Goal: Task Accomplishment & Management: Complete application form

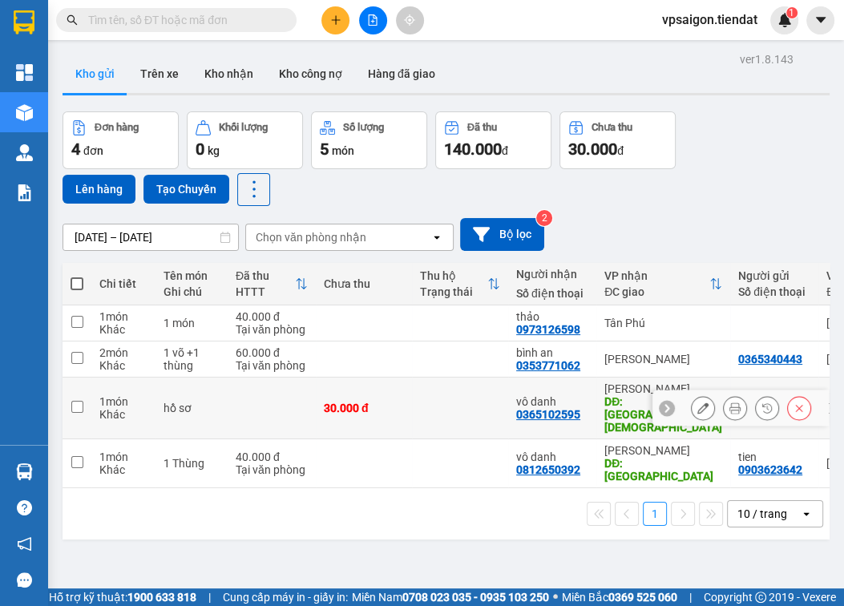
click at [73, 401] on input "checkbox" at bounding box center [77, 407] width 12 height 12
checkbox input "true"
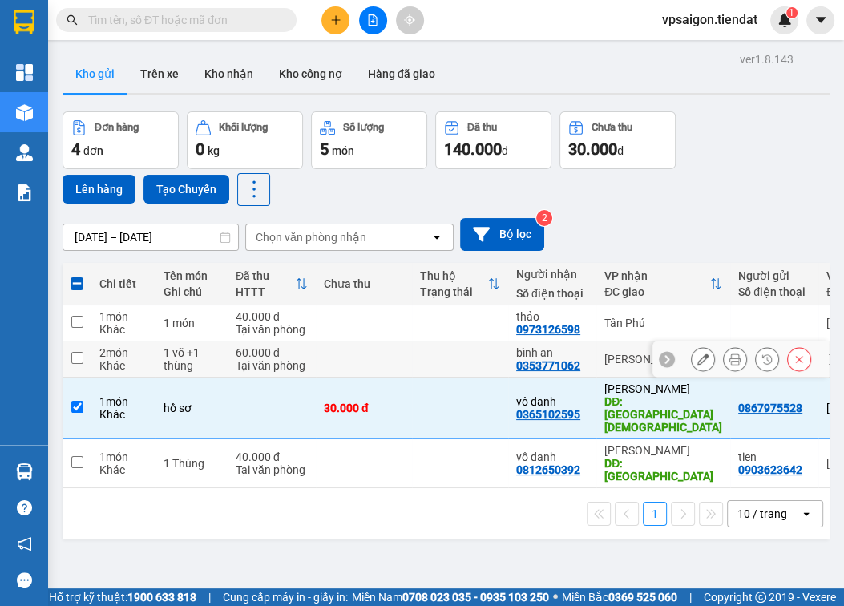
click at [71, 365] on td at bounding box center [77, 359] width 29 height 36
checkbox input "true"
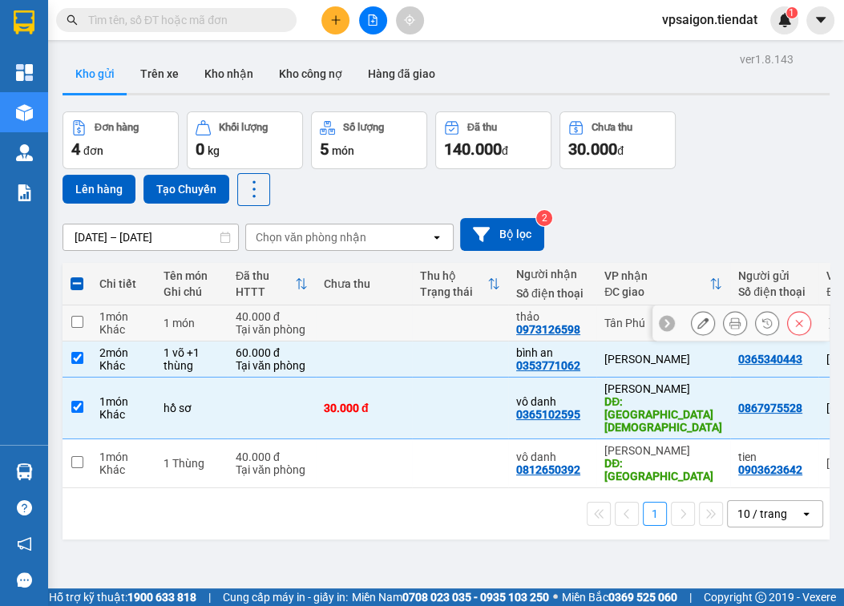
click at [74, 320] on input "checkbox" at bounding box center [77, 322] width 12 height 12
checkbox input "true"
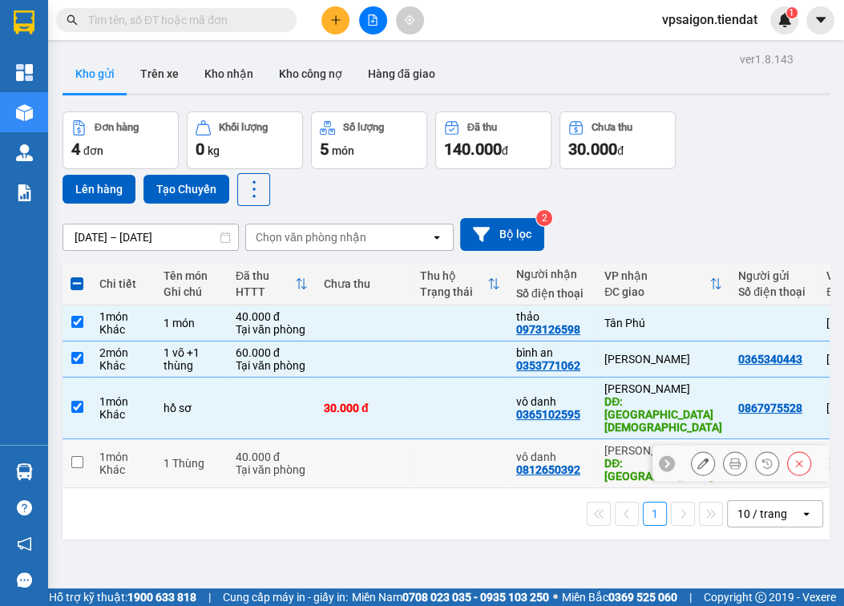
click at [75, 456] on input "checkbox" at bounding box center [77, 462] width 12 height 12
checkbox input "true"
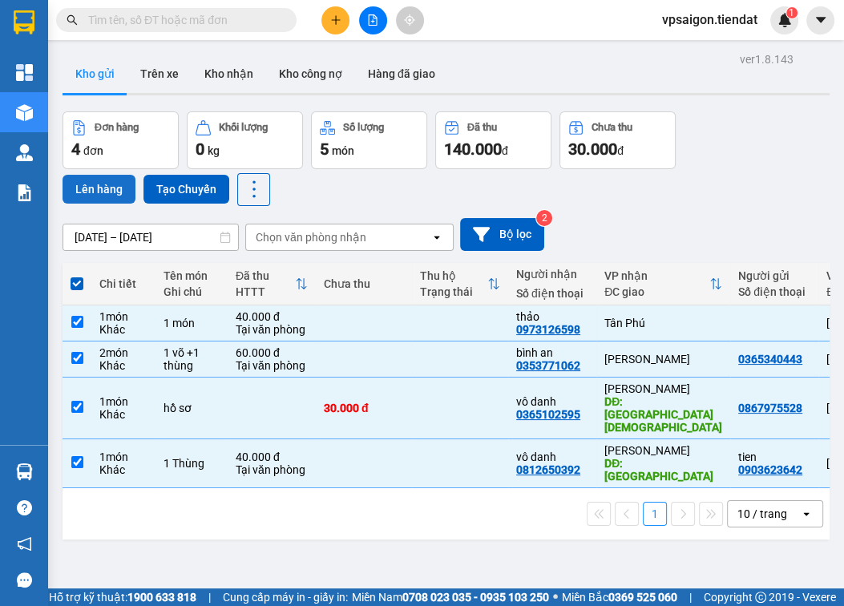
click at [105, 188] on button "Lên hàng" at bounding box center [99, 189] width 73 height 29
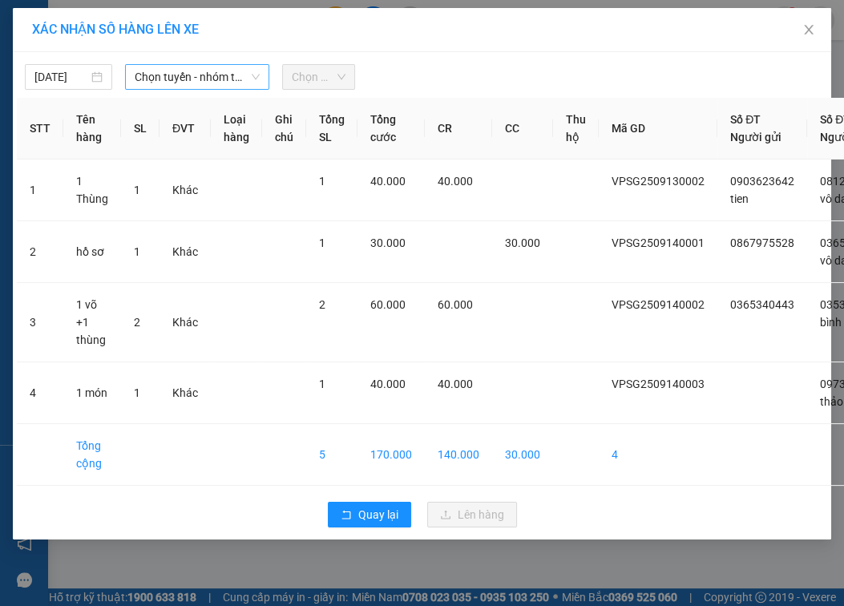
click at [154, 78] on span "Chọn tuyến - nhóm tuyến" at bounding box center [197, 77] width 125 height 24
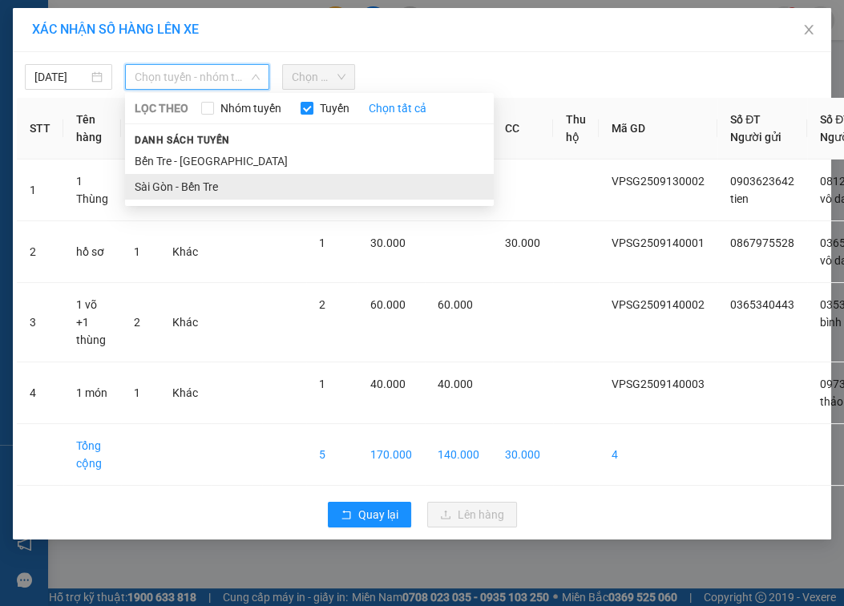
click at [209, 188] on li "Sài Gòn - Bến Tre" at bounding box center [309, 187] width 369 height 26
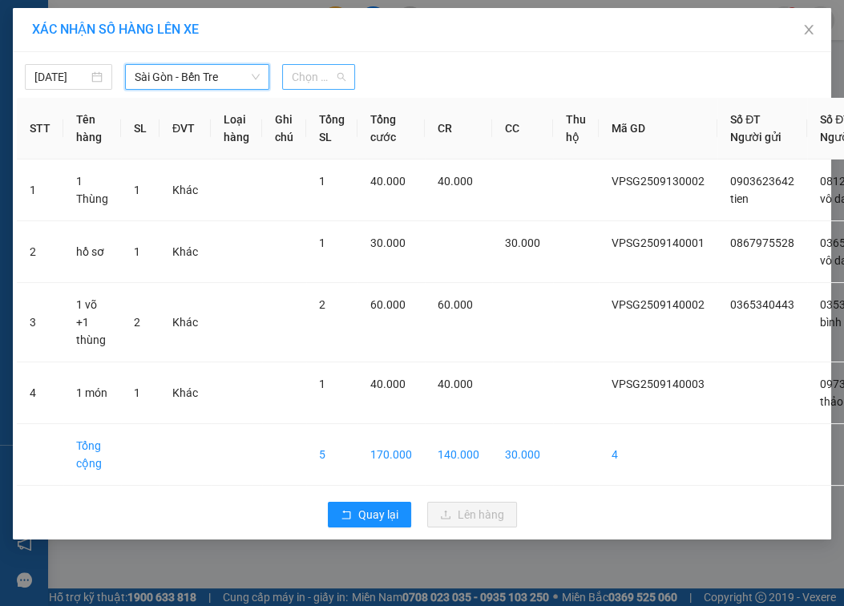
click at [306, 74] on span "Chọn chuyến" at bounding box center [319, 77] width 54 height 24
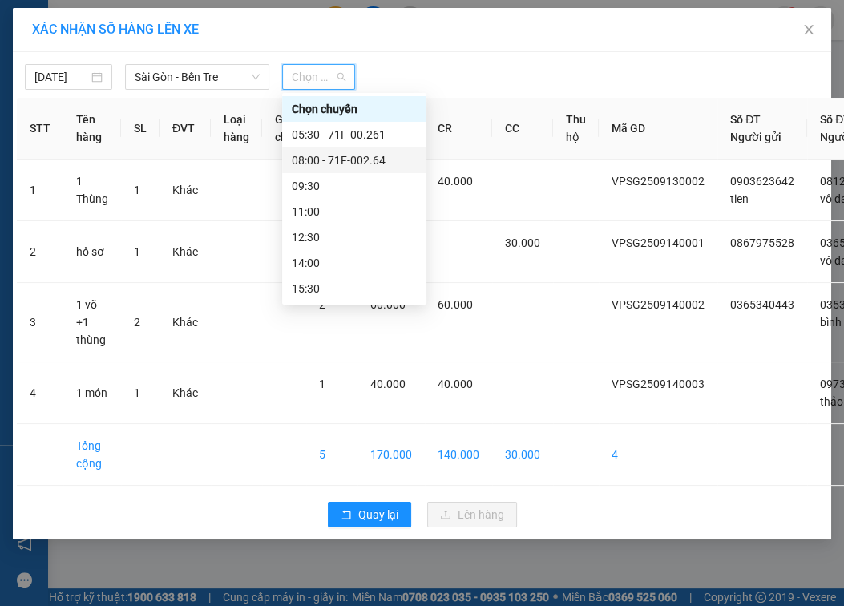
click at [375, 155] on div "08:00 - 71F-002.64" at bounding box center [354, 160] width 125 height 18
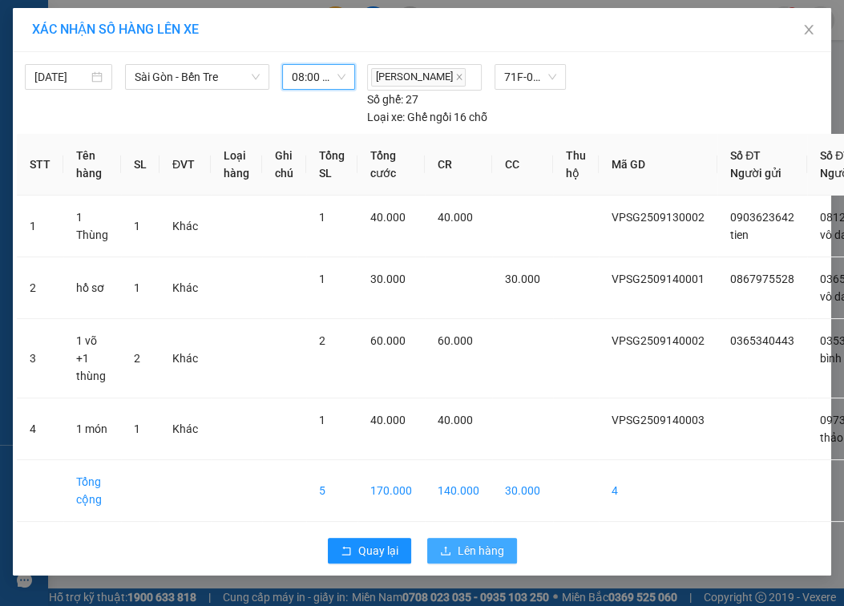
click at [471, 559] on span "Lên hàng" at bounding box center [481, 551] width 46 height 18
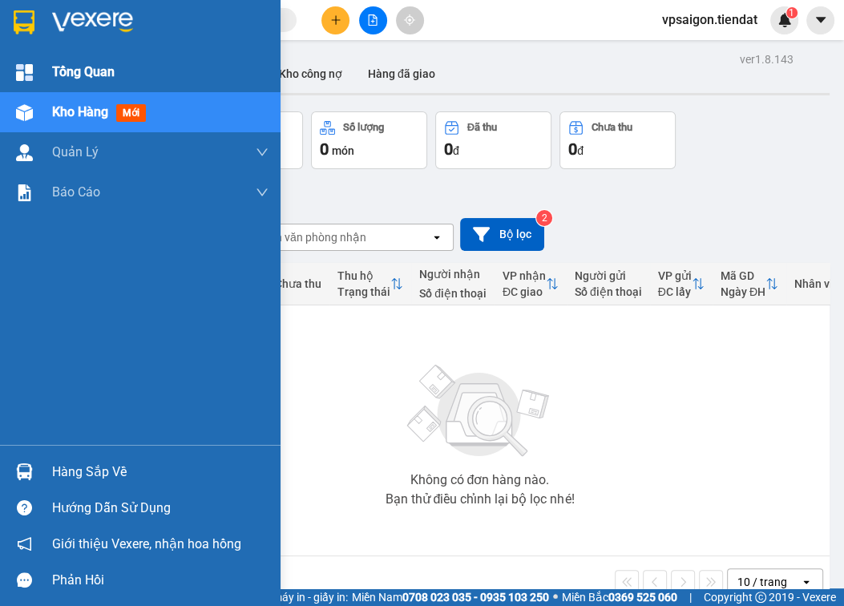
drag, startPoint x: 45, startPoint y: 84, endPoint x: 169, endPoint y: 60, distance: 126.5
click at [45, 85] on div "Tổng Quan" at bounding box center [140, 72] width 281 height 40
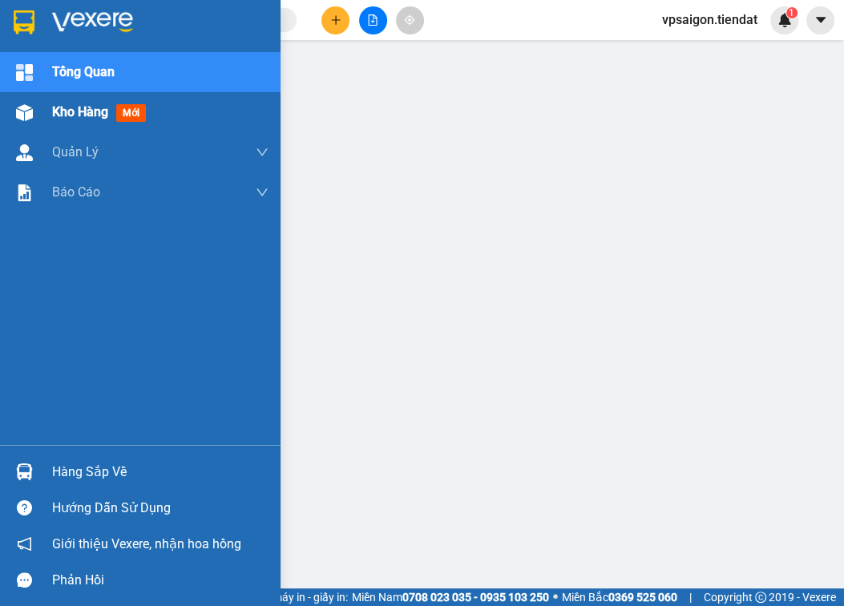
drag, startPoint x: 40, startPoint y: 115, endPoint x: 63, endPoint y: 109, distance: 23.1
click at [40, 115] on div "Kho hàng mới" at bounding box center [140, 112] width 281 height 40
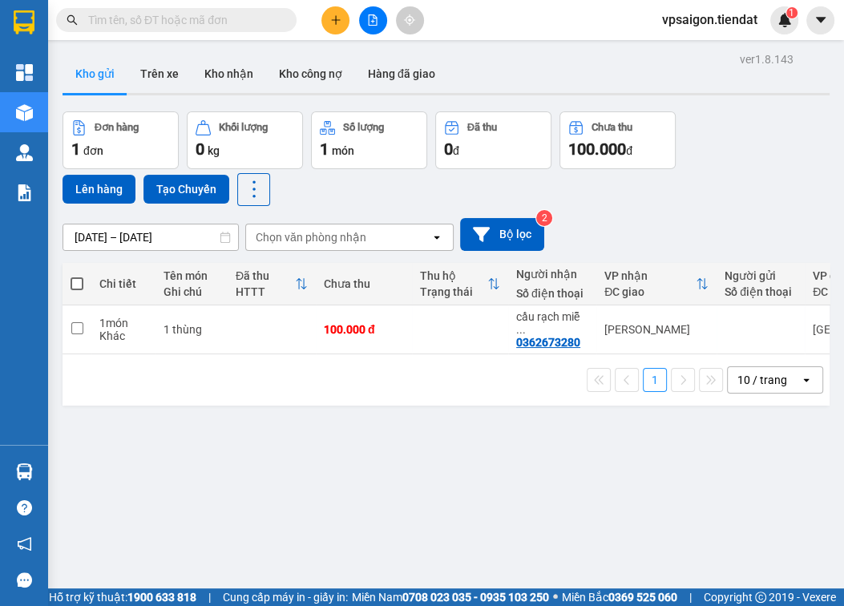
click at [279, 401] on div "ver 1.8.143 Kho gửi Trên xe Kho nhận Kho công nợ Hàng đã giao Đơn hàng 1 đơn Kh…" at bounding box center [446, 351] width 780 height 606
drag, startPoint x: 378, startPoint y: 353, endPoint x: 383, endPoint y: 343, distance: 11.8
click at [378, 354] on div "1 10 / trang open" at bounding box center [446, 379] width 767 height 51
click at [295, 519] on div "ver 1.8.143 Kho gửi Trên xe Kho nhận Kho công nợ Hàng đã giao Đơn hàng 1 đơn Kh…" at bounding box center [446, 351] width 780 height 606
click at [309, 474] on div "ver 1.8.143 Kho gửi Trên xe Kho nhận Kho công nợ Hàng đã giao Đơn hàng 1 đơn Kh…" at bounding box center [446, 351] width 780 height 606
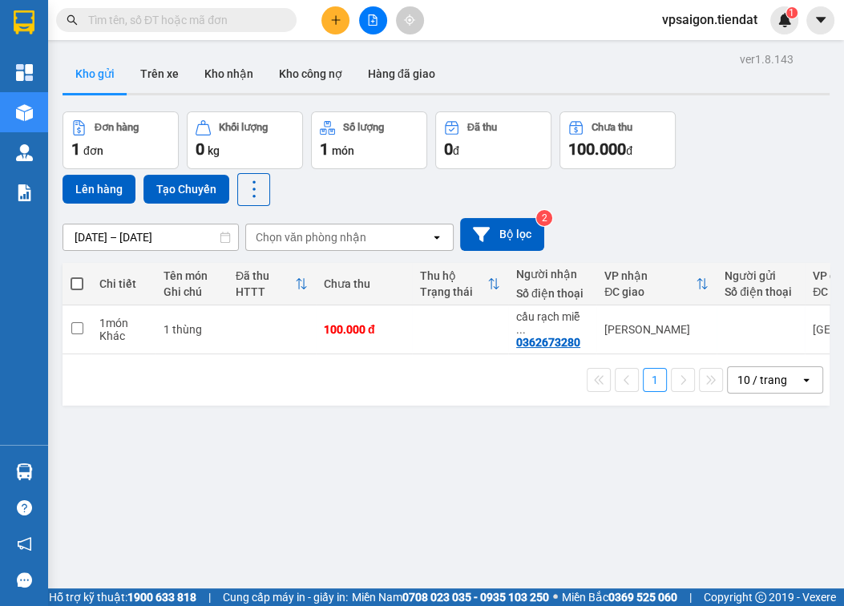
click at [74, 281] on span at bounding box center [77, 283] width 13 height 13
click at [77, 276] on input "checkbox" at bounding box center [77, 276] width 0 height 0
checkbox input "true"
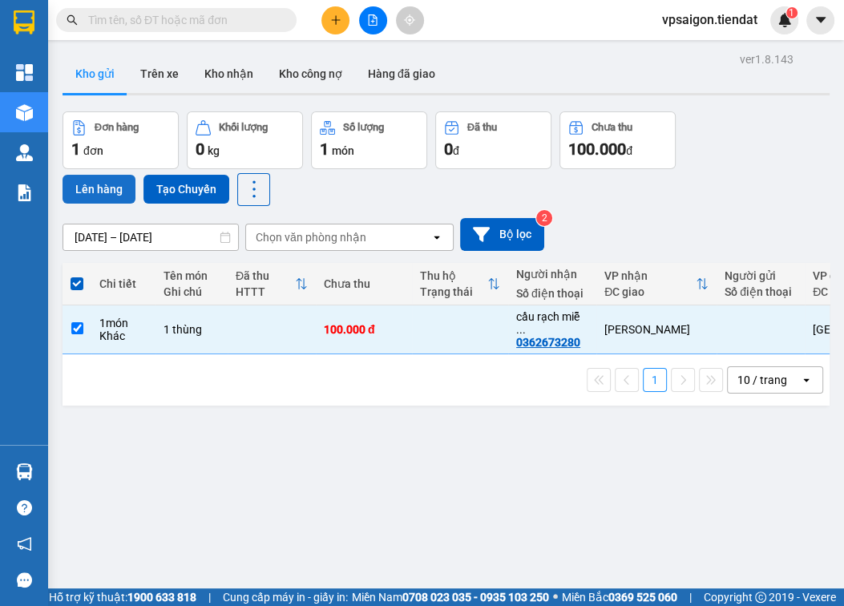
click at [103, 186] on button "Lên hàng" at bounding box center [99, 189] width 73 height 29
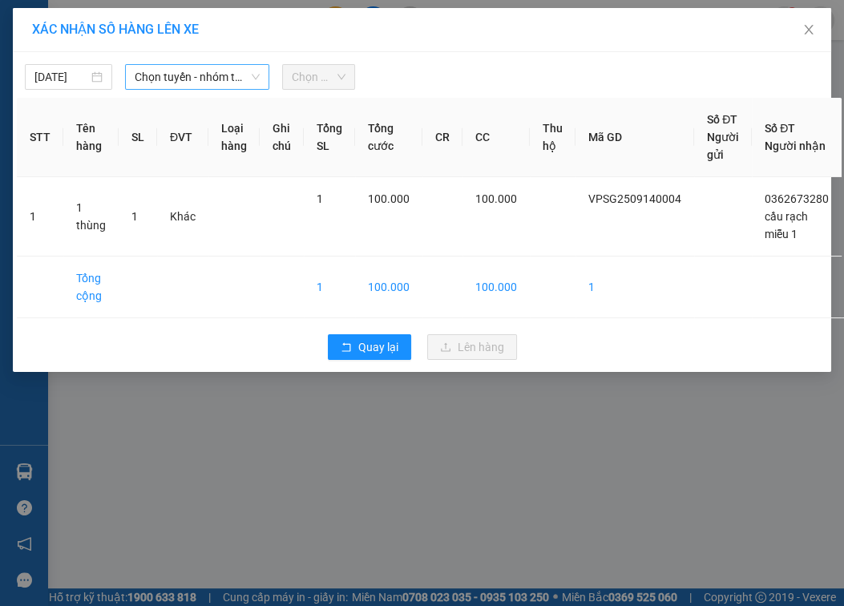
click at [176, 70] on span "Chọn tuyến - nhóm tuyến" at bounding box center [197, 77] width 125 height 24
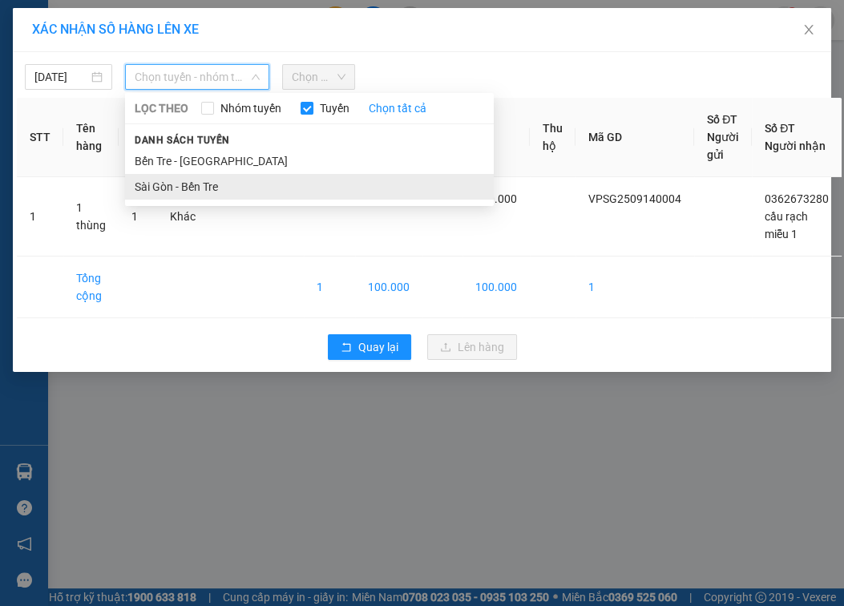
click at [196, 181] on li "Sài Gòn - Bến Tre" at bounding box center [309, 187] width 369 height 26
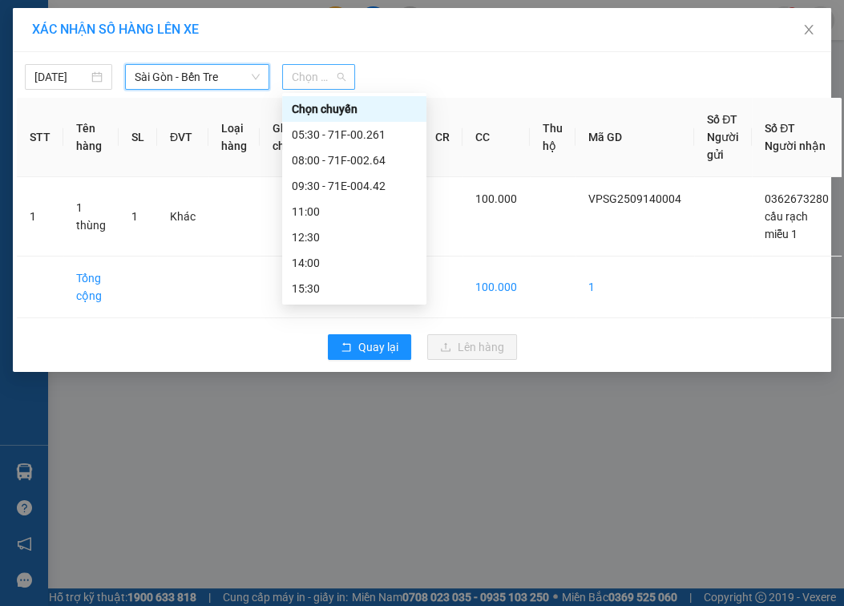
click at [333, 74] on span "Chọn chuyến" at bounding box center [319, 77] width 54 height 24
click at [369, 183] on div "09:30 - 71E-004.42" at bounding box center [354, 186] width 125 height 18
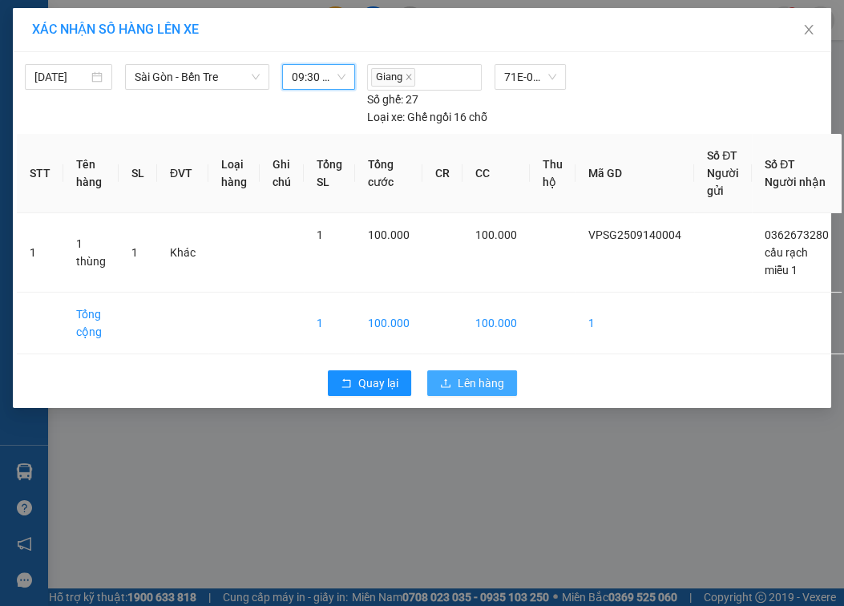
click at [482, 386] on span "Lên hàng" at bounding box center [481, 383] width 46 height 18
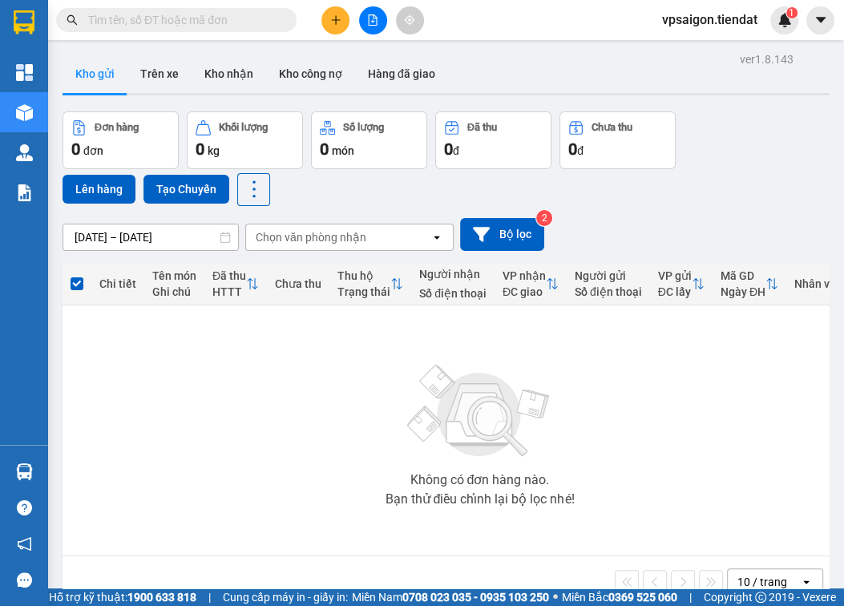
click at [220, 442] on div "Không có đơn hàng nào. Bạn thử điều chỉnh lại bộ lọc nhé!" at bounding box center [480, 430] width 818 height 240
click at [338, 13] on button at bounding box center [335, 20] width 28 height 28
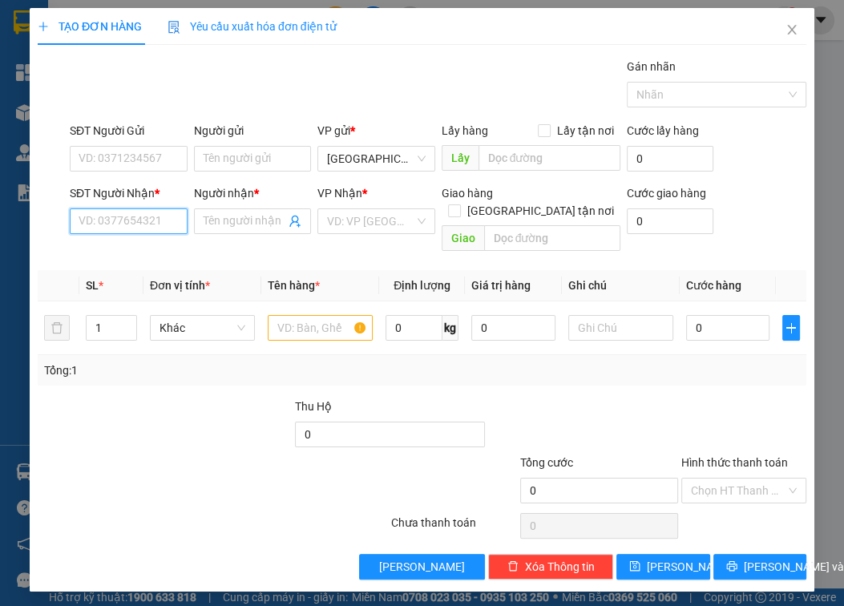
click at [135, 224] on input "SĐT Người Nhận *" at bounding box center [129, 221] width 118 height 26
click at [167, 254] on div "0945218315 - nguyên" at bounding box center [133, 253] width 109 height 18
type input "0945218315"
type input "nguyên"
type input "du lịch huệ"
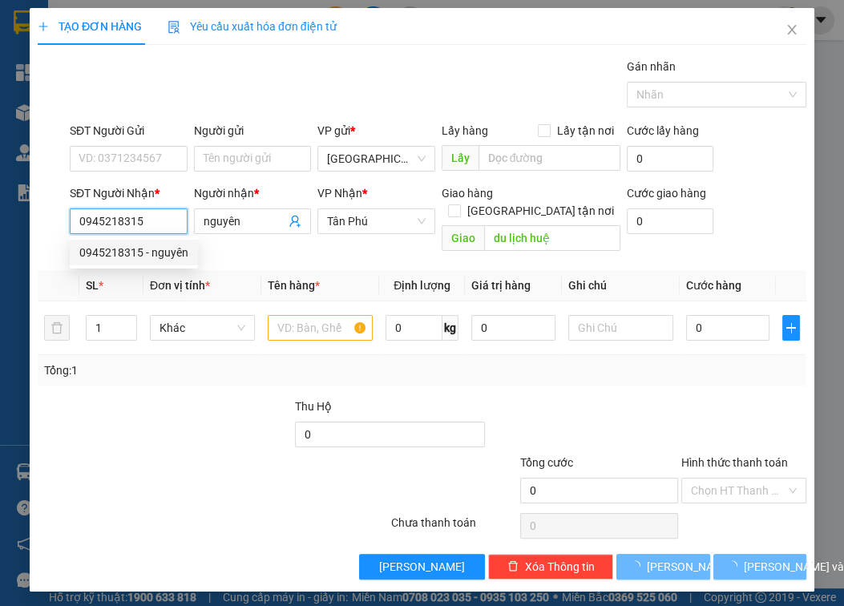
type input "30.000"
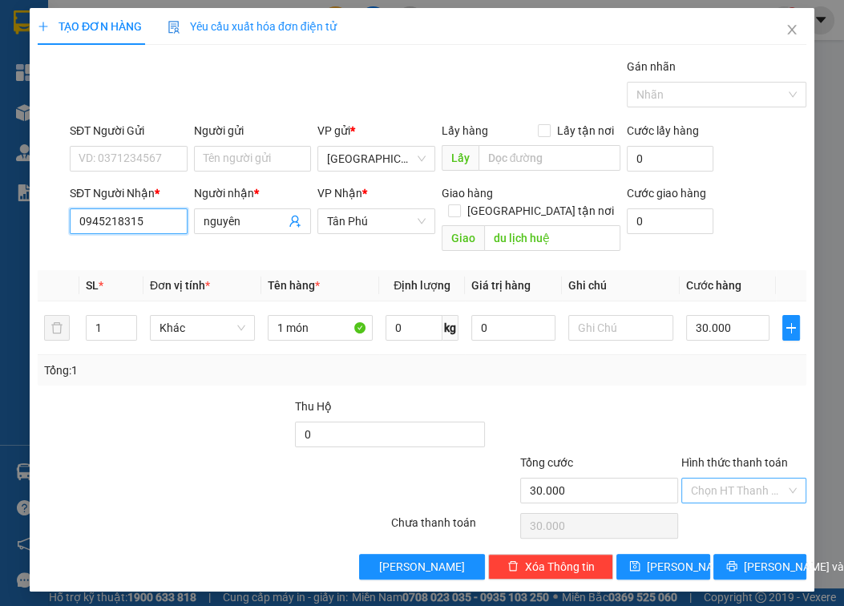
type input "0945218315"
click at [741, 478] on input "Hình thức thanh toán" at bounding box center [738, 490] width 95 height 24
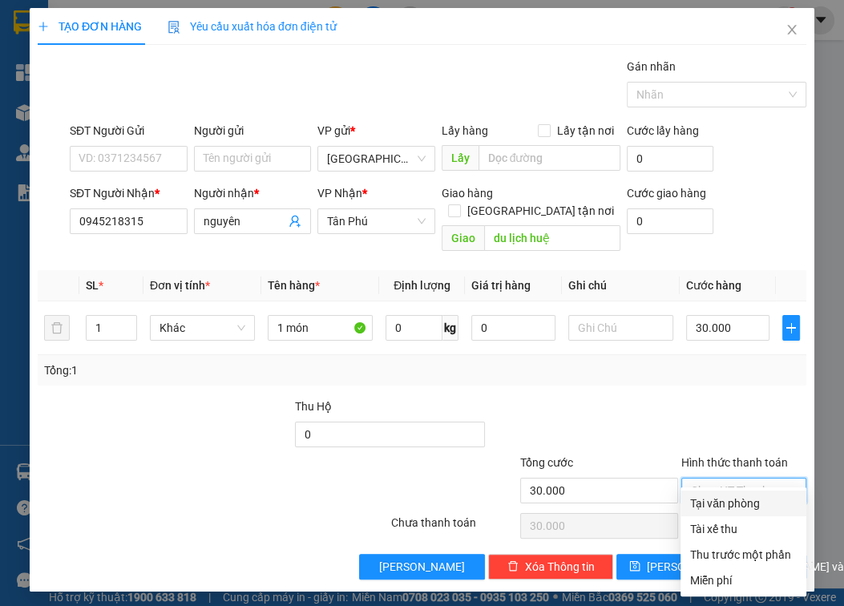
click at [744, 504] on div "Tại văn phòng" at bounding box center [743, 504] width 107 height 18
type input "0"
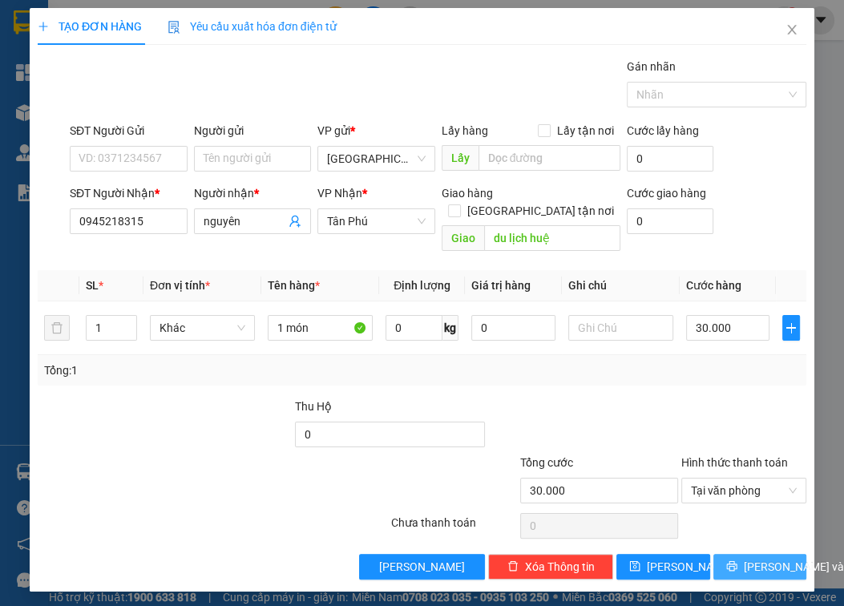
click at [757, 554] on button "[PERSON_NAME] và In" at bounding box center [759, 567] width 93 height 26
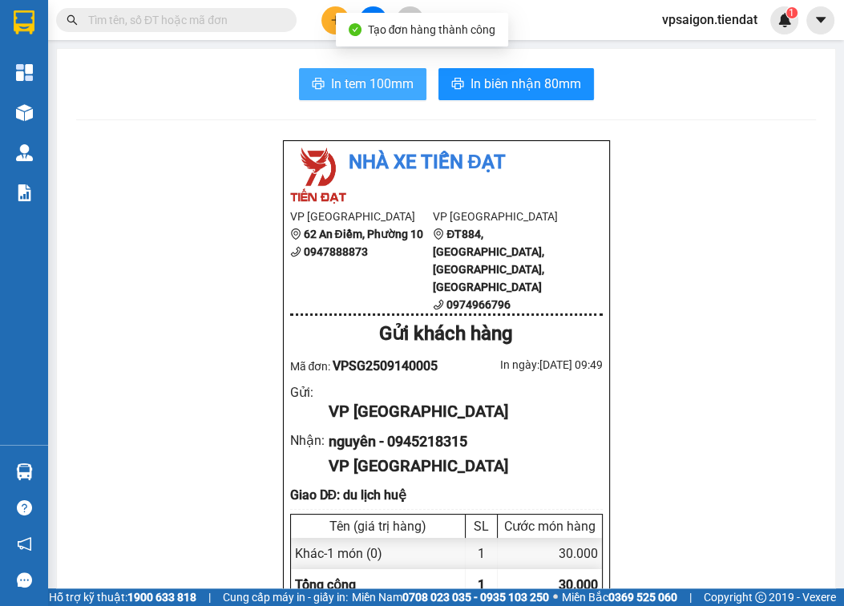
click at [369, 88] on span "In tem 100mm" at bounding box center [372, 84] width 83 height 20
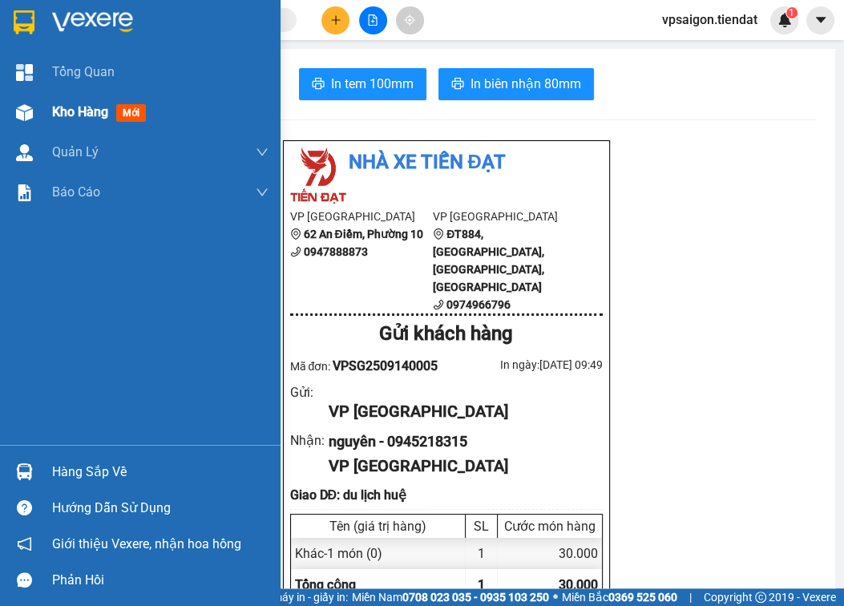
click at [71, 111] on span "Kho hàng" at bounding box center [80, 111] width 56 height 15
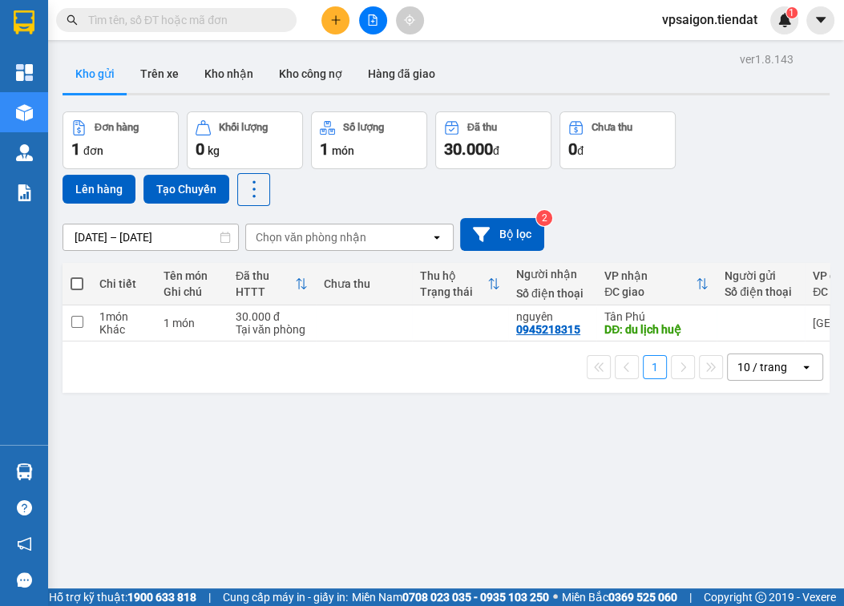
click at [264, 501] on div "ver 1.8.143 Kho gửi Trên xe Kho nhận Kho công nợ Hàng đã giao Đơn hàng 1 đơn Kh…" at bounding box center [446, 351] width 780 height 606
click at [557, 331] on div "0945218315" at bounding box center [548, 329] width 64 height 13
copy div "0945218315"
click at [338, 18] on icon "plus" at bounding box center [335, 19] width 11 height 11
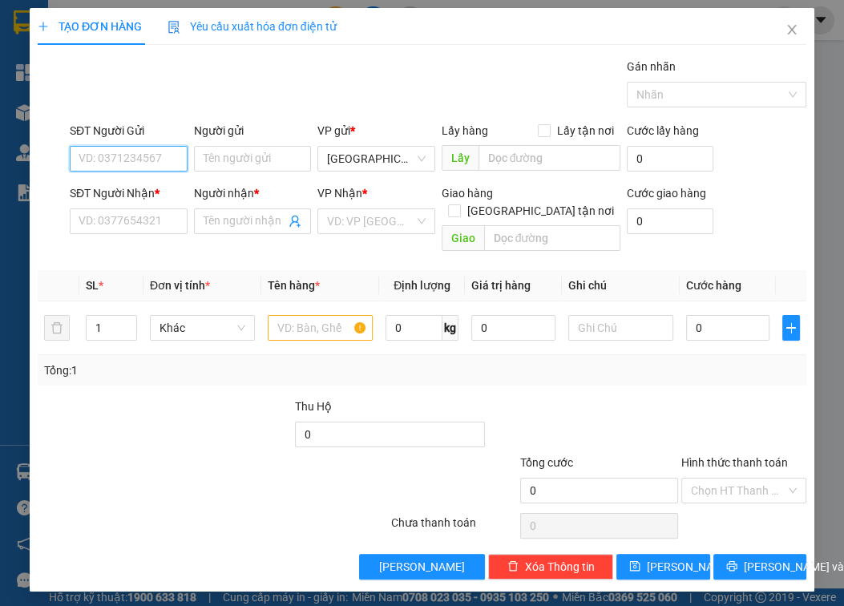
click at [139, 155] on input "SĐT Người Gửi" at bounding box center [129, 159] width 118 height 26
type input "0968419942"
click at [138, 196] on div "SĐT Người Nhận *" at bounding box center [129, 193] width 118 height 18
click at [138, 208] on input "SĐT Người Nhận *" at bounding box center [129, 221] width 118 height 26
click at [141, 216] on input "SĐT Người Nhận *" at bounding box center [129, 221] width 118 height 26
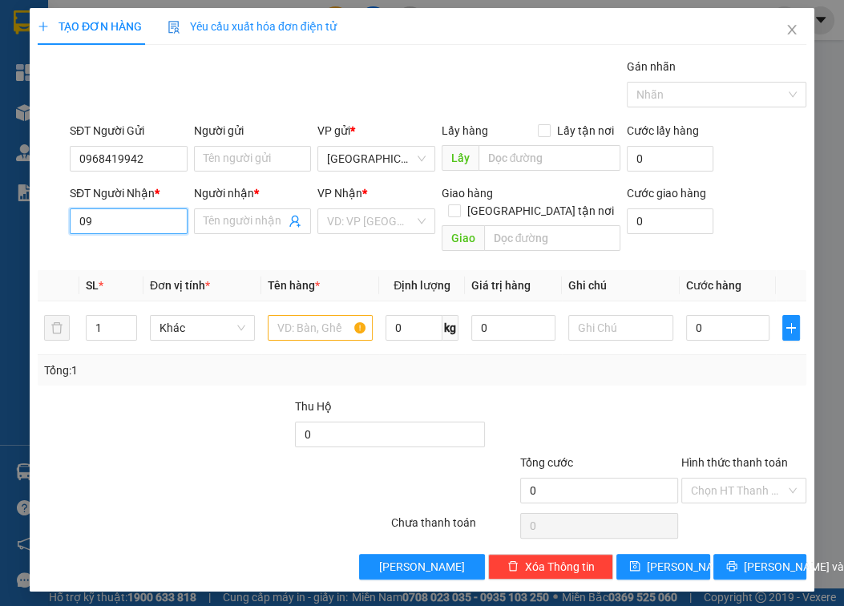
type input "0"
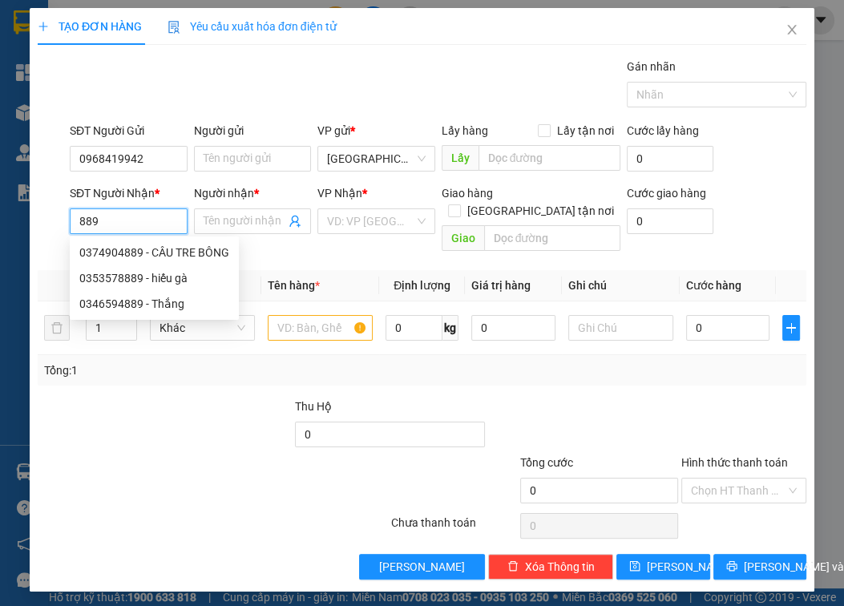
click at [82, 224] on input "889" at bounding box center [129, 221] width 118 height 26
type input "889"
click at [789, 30] on icon "close" at bounding box center [791, 29] width 13 height 13
